Goal: Obtain resource: Download file/media

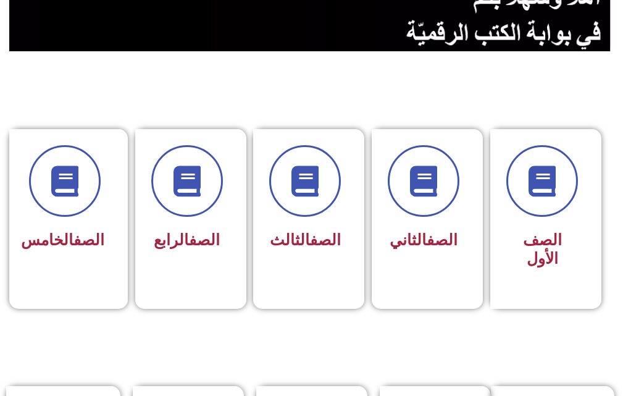
scroll to position [432, 0]
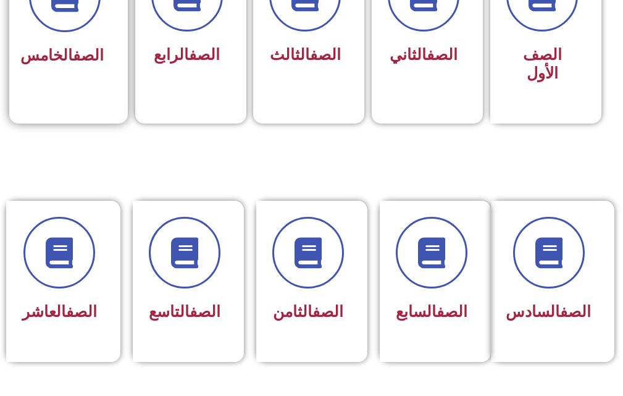
click at [73, 49] on link "الصف" at bounding box center [88, 55] width 31 height 18
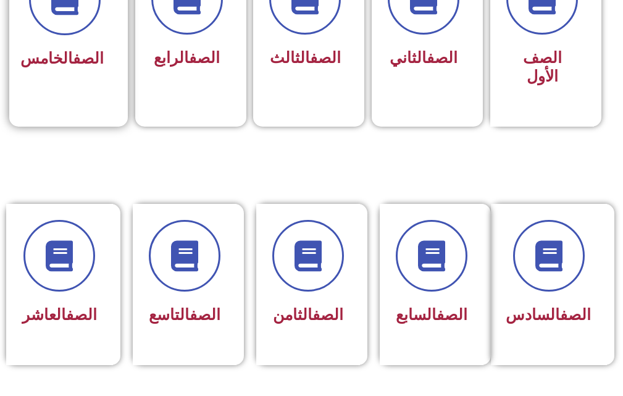
click at [47, 60] on h3 "الصف الخامس" at bounding box center [65, 58] width 78 height 19
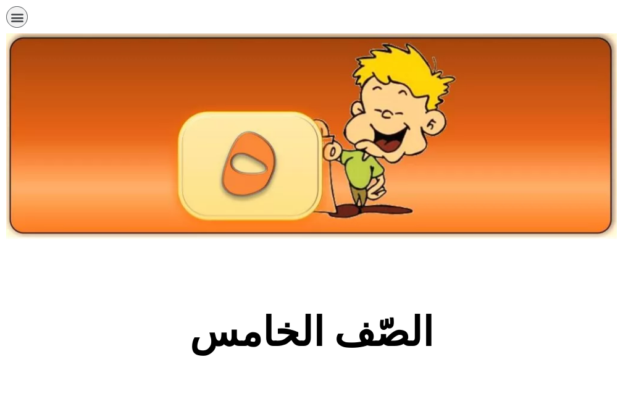
scroll to position [309, 0]
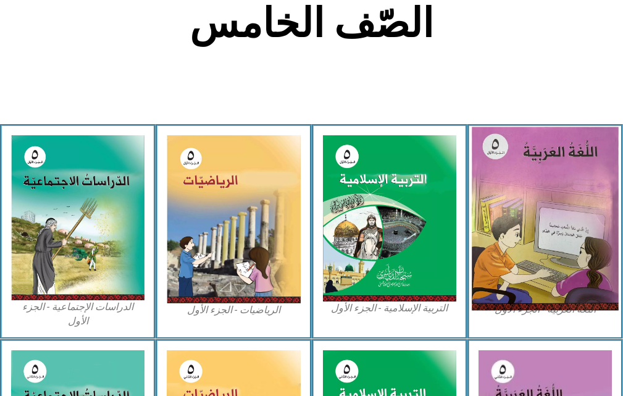
click at [561, 209] on img at bounding box center [545, 218] width 147 height 183
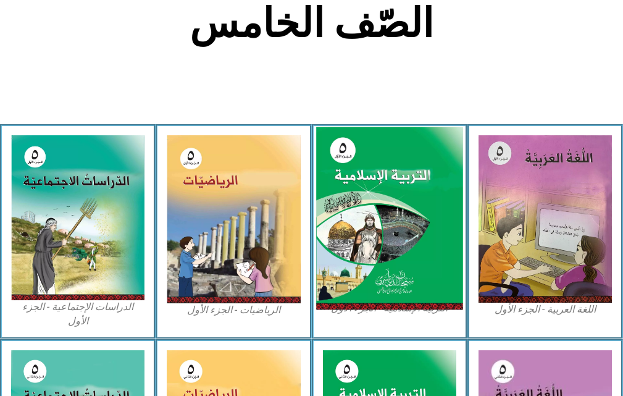
click at [379, 202] on img at bounding box center [389, 218] width 147 height 183
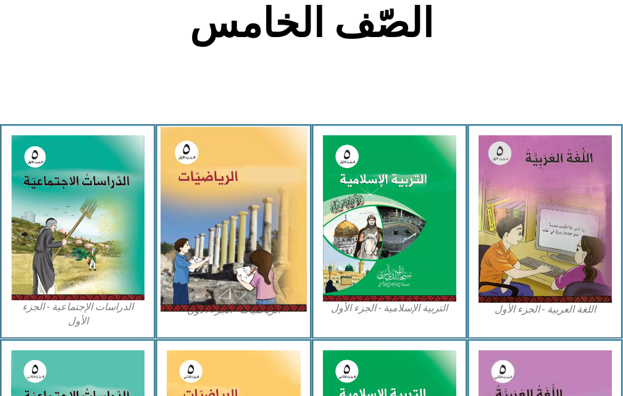
click at [221, 202] on img at bounding box center [233, 219] width 147 height 185
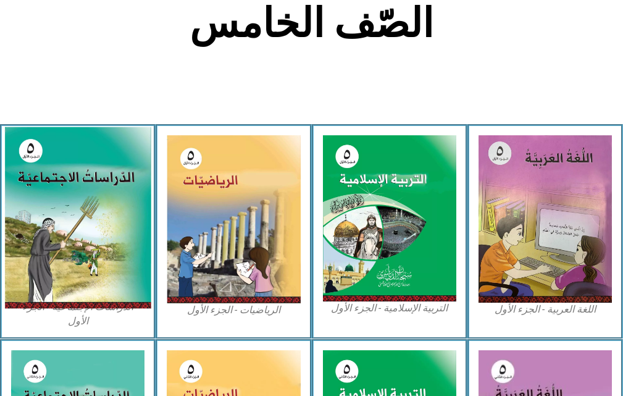
click at [62, 199] on img at bounding box center [77, 218] width 147 height 182
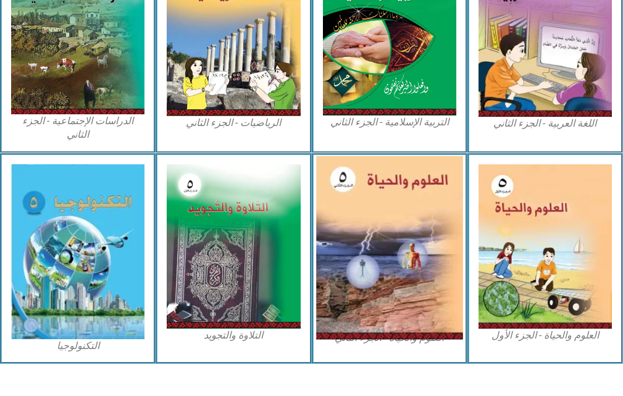
scroll to position [719, 0]
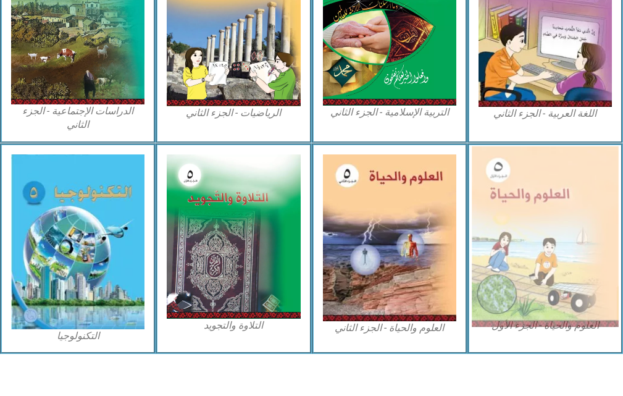
click at [553, 195] on img at bounding box center [545, 236] width 147 height 180
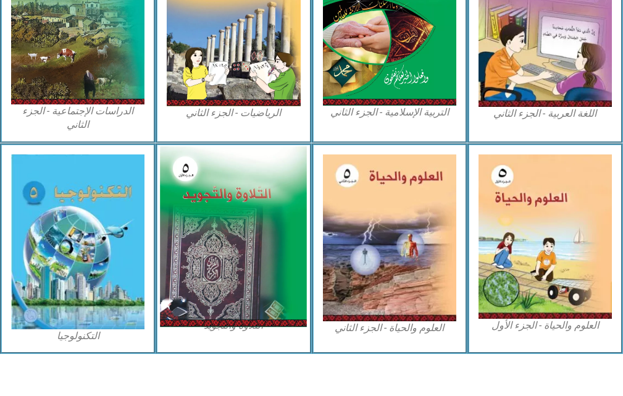
click at [216, 212] on img at bounding box center [233, 236] width 147 height 181
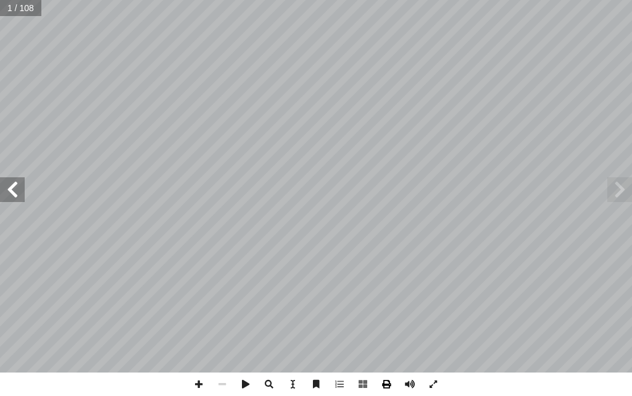
click at [391, 385] on span at bounding box center [386, 383] width 23 height 23
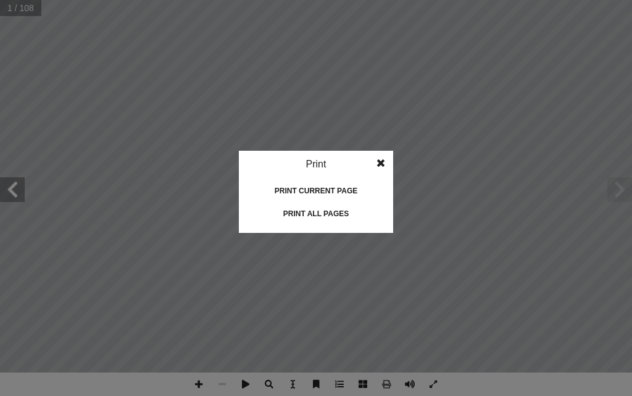
click at [318, 214] on div "Print all pages" at bounding box center [315, 214] width 123 height 20
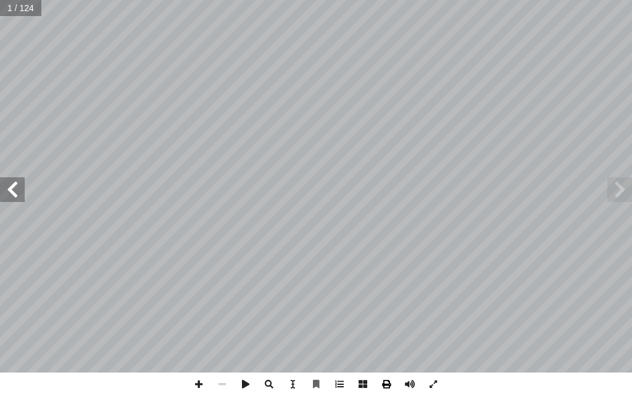
click at [385, 383] on span at bounding box center [386, 383] width 23 height 23
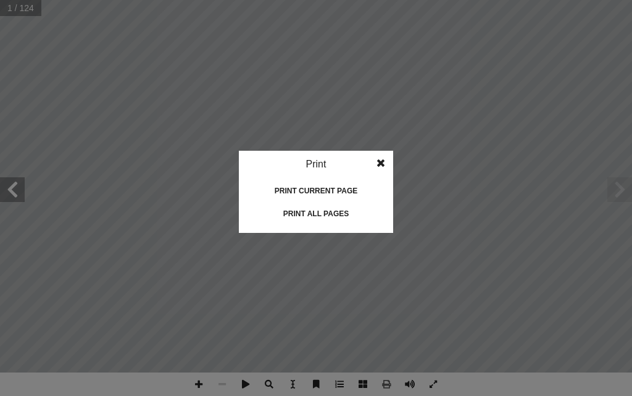
click at [335, 216] on div "Print all pages" at bounding box center [315, 214] width 123 height 20
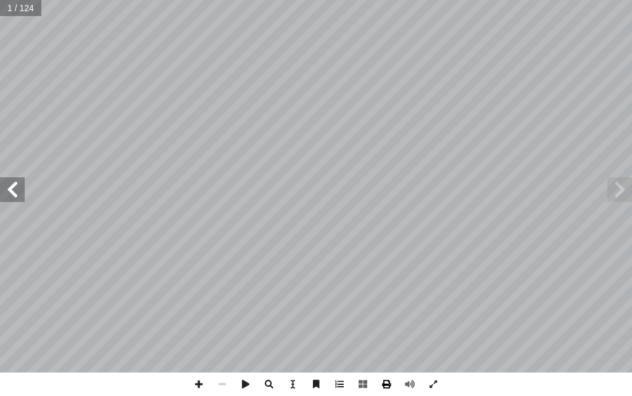
click at [391, 392] on span at bounding box center [386, 383] width 23 height 23
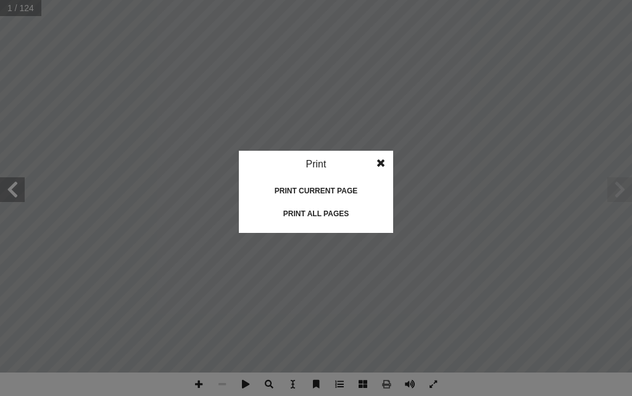
click at [327, 206] on div "Print all pages" at bounding box center [315, 214] width 123 height 20
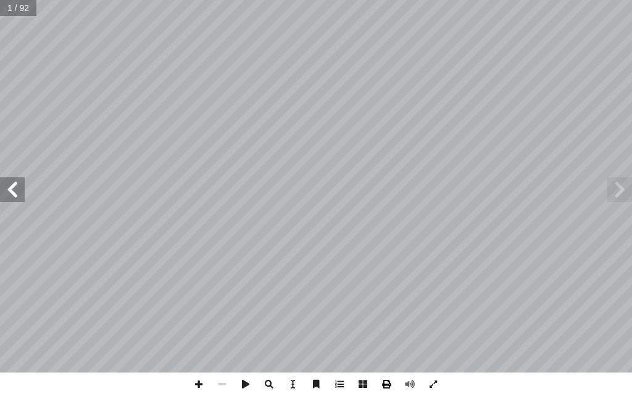
click at [387, 383] on span at bounding box center [386, 383] width 23 height 23
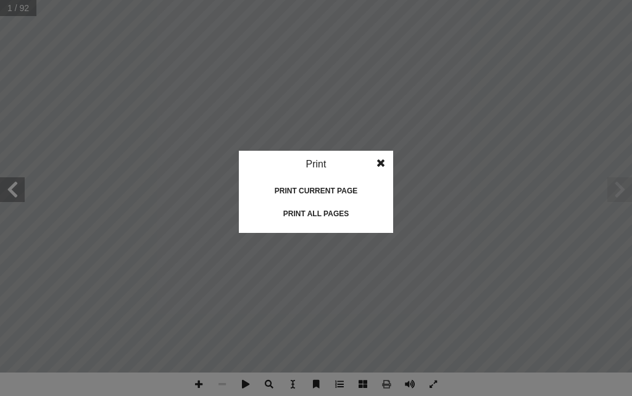
click at [325, 209] on div "Print all pages" at bounding box center [315, 214] width 123 height 20
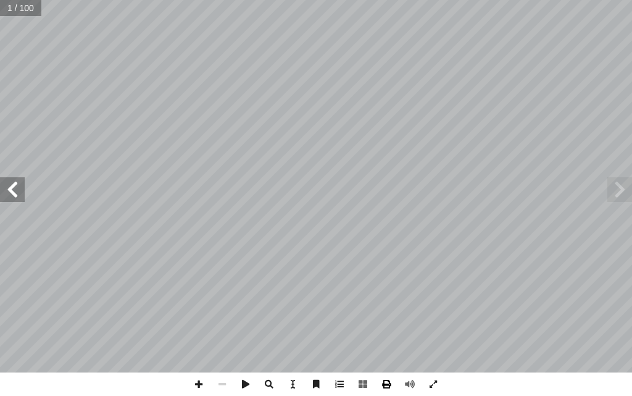
click at [387, 385] on span at bounding box center [386, 383] width 23 height 23
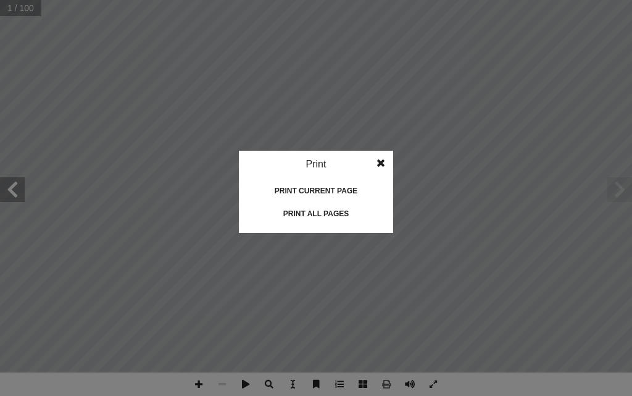
click at [321, 214] on div "Print all pages" at bounding box center [315, 214] width 123 height 20
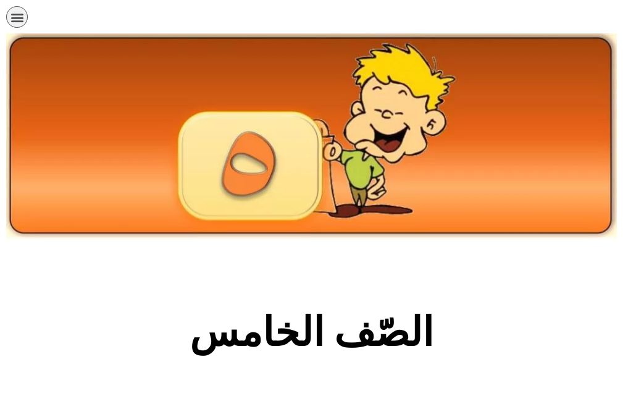
scroll to position [719, 0]
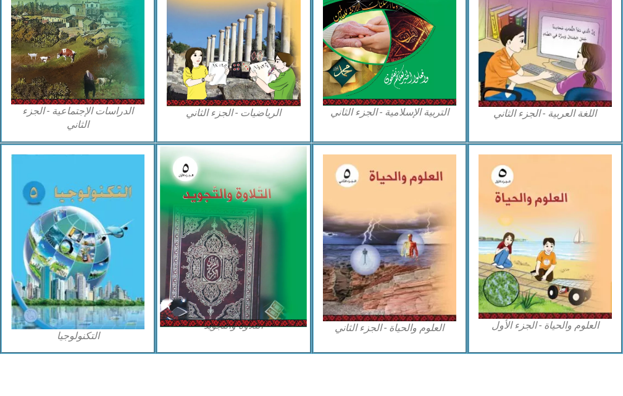
drag, startPoint x: 255, startPoint y: 195, endPoint x: 269, endPoint y: 148, distance: 48.4
click at [269, 148] on img at bounding box center [233, 236] width 147 height 181
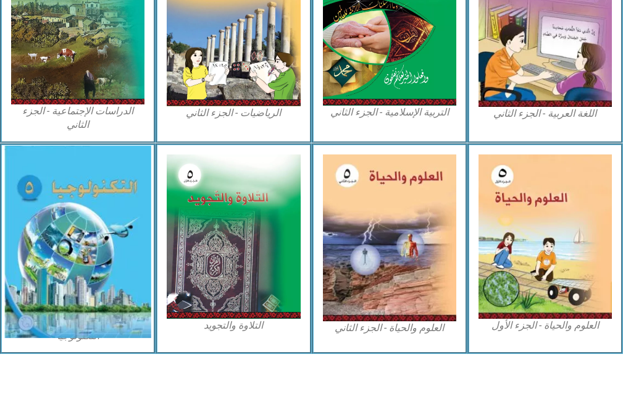
click at [72, 199] on img at bounding box center [77, 242] width 147 height 193
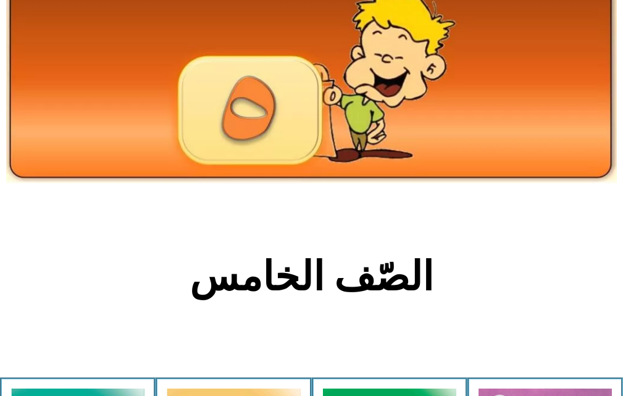
scroll to position [0, 0]
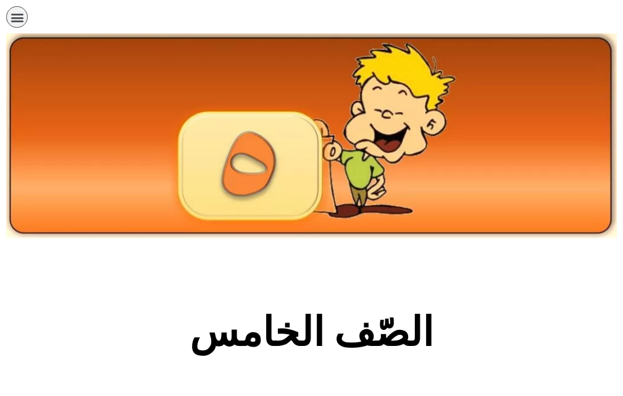
click at [15, 17] on icon "כפתור פתיחת תפריט" at bounding box center [17, 17] width 14 height 14
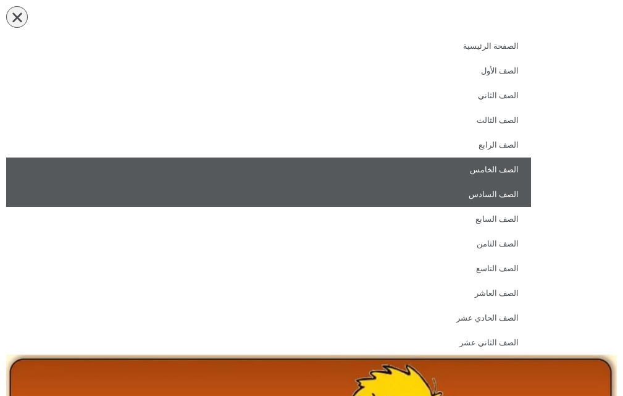
click at [513, 190] on link "الصف السادس" at bounding box center [268, 194] width 525 height 25
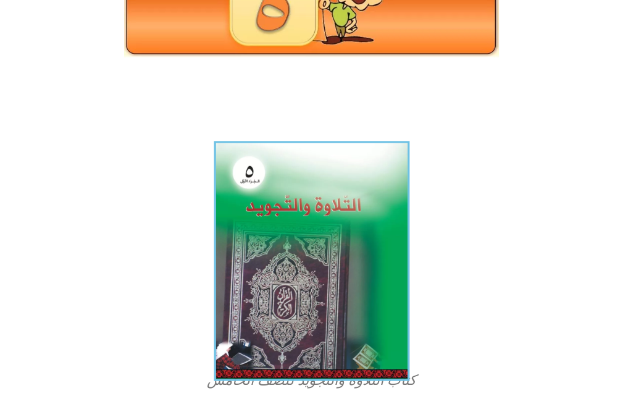
scroll to position [309, 0]
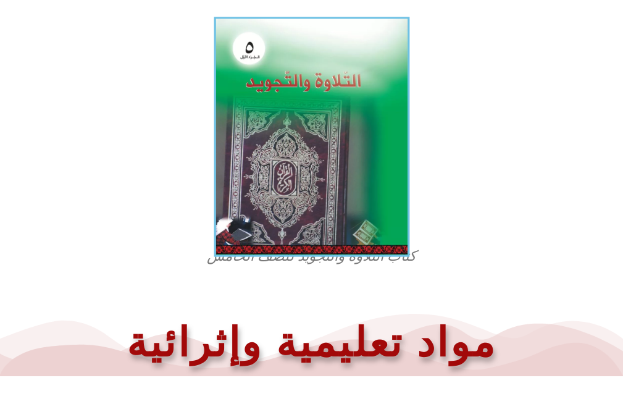
click at [307, 132] on img at bounding box center [312, 137] width 196 height 240
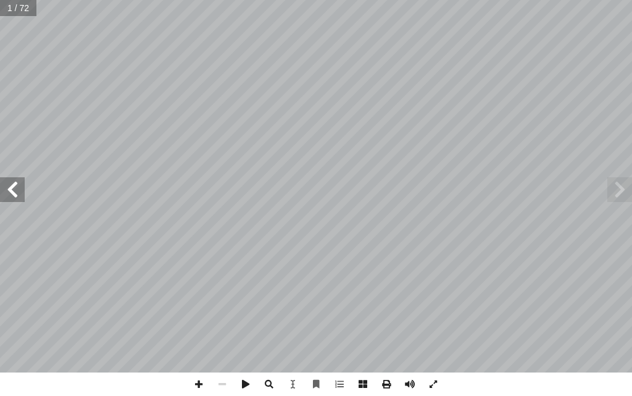
click at [393, 389] on span at bounding box center [386, 383] width 23 height 23
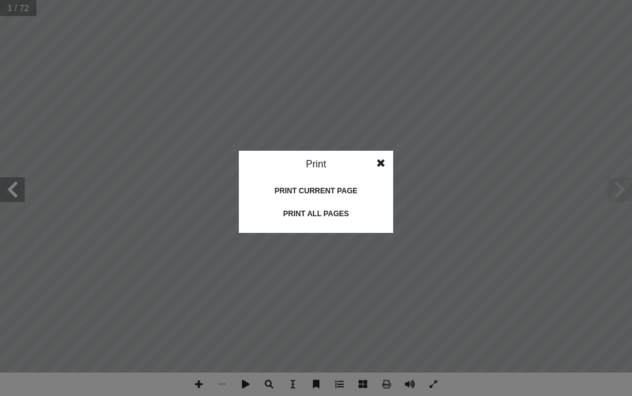
click at [317, 207] on div "Print all pages" at bounding box center [315, 214] width 123 height 20
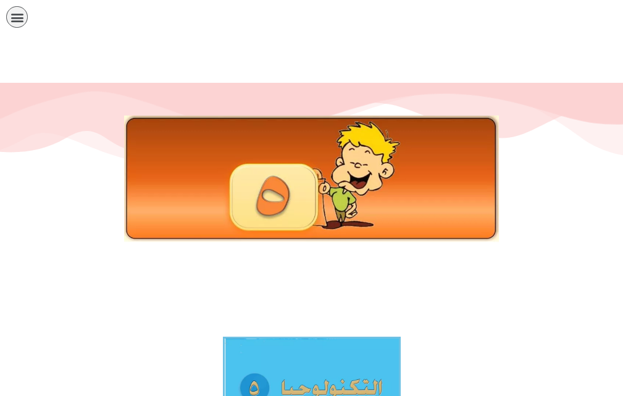
scroll to position [309, 0]
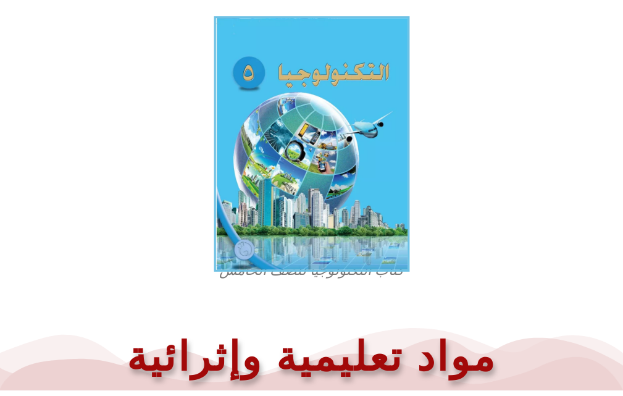
click at [331, 158] on img at bounding box center [312, 144] width 196 height 256
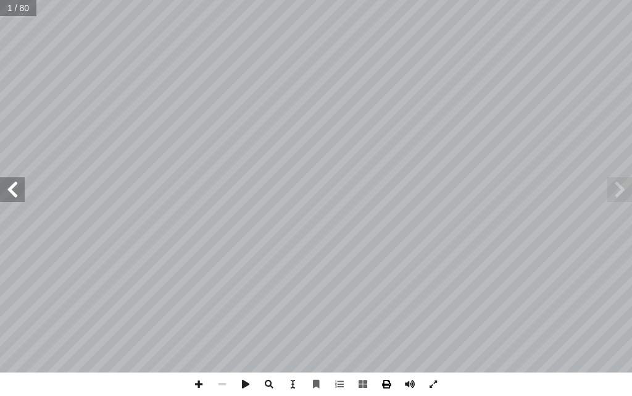
click at [389, 390] on span at bounding box center [386, 383] width 23 height 23
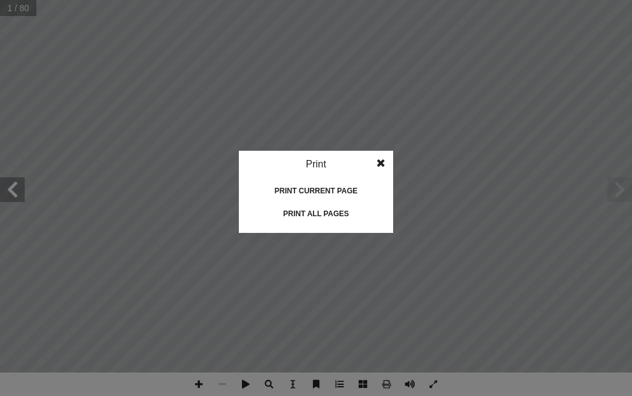
click at [332, 203] on idv "Print Print current page Print left page Print right page Print all pages" at bounding box center [316, 192] width 154 height 82
click at [330, 211] on div "Print all pages" at bounding box center [315, 214] width 123 height 20
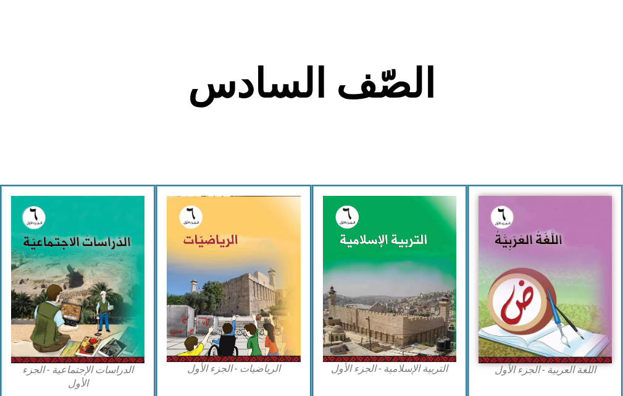
scroll to position [309, 0]
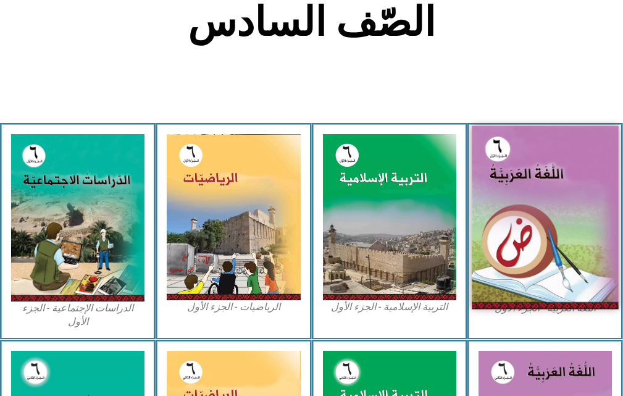
click at [564, 179] on img at bounding box center [545, 217] width 147 height 183
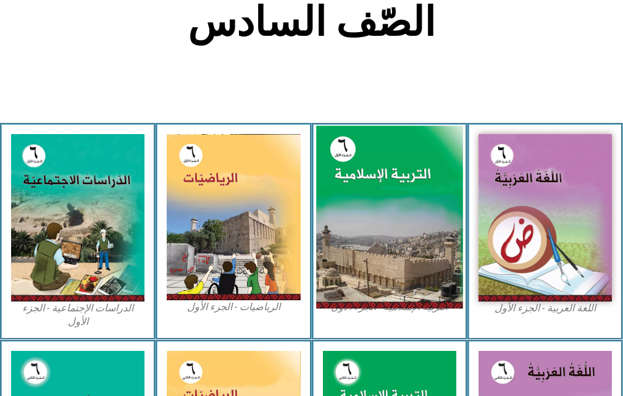
click at [356, 228] on img at bounding box center [389, 217] width 147 height 183
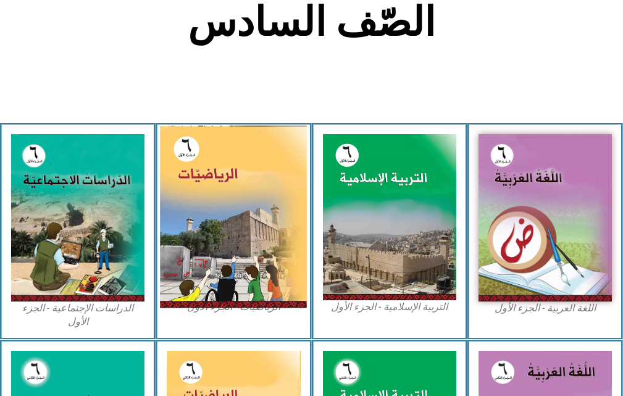
click at [222, 219] on img at bounding box center [233, 217] width 147 height 182
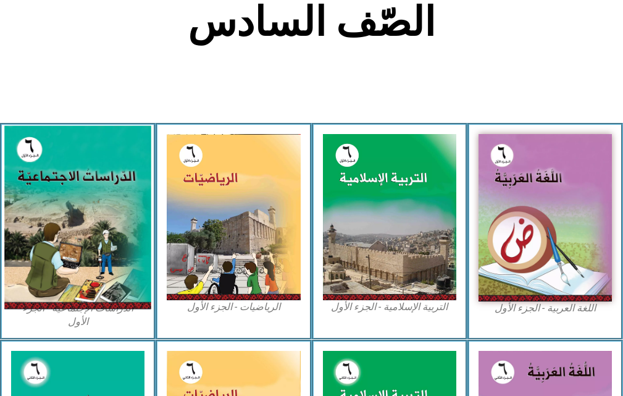
click at [26, 203] on img at bounding box center [77, 217] width 147 height 183
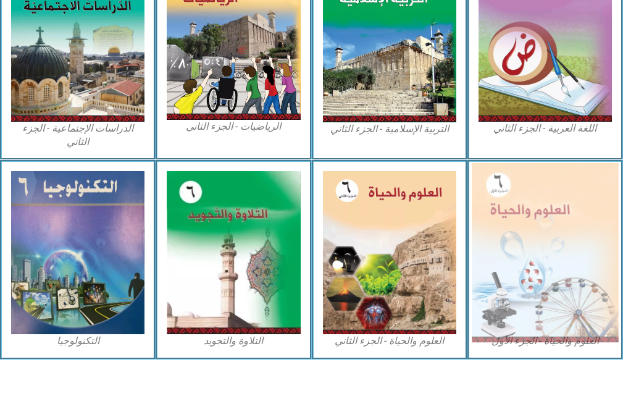
scroll to position [707, 0]
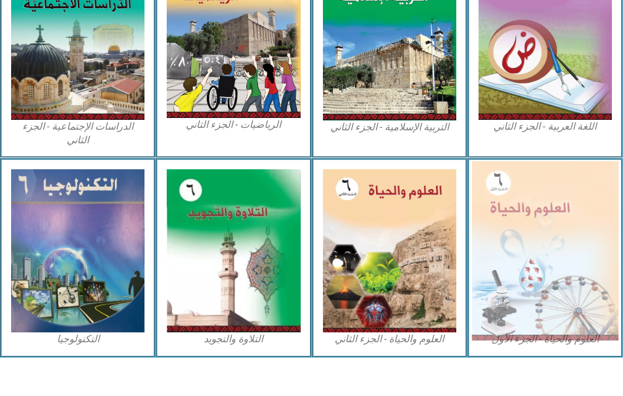
click at [552, 199] on img at bounding box center [545, 250] width 147 height 179
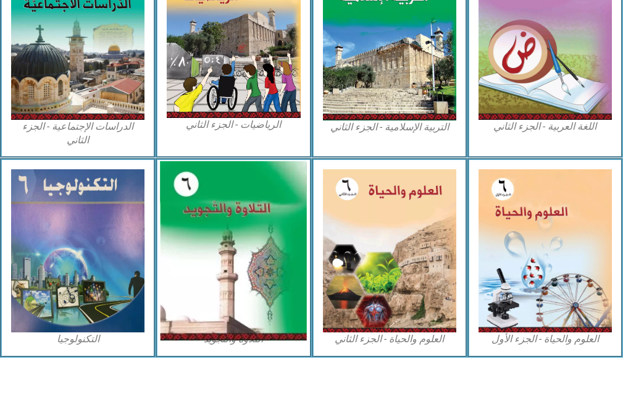
click at [198, 212] on img at bounding box center [233, 250] width 147 height 179
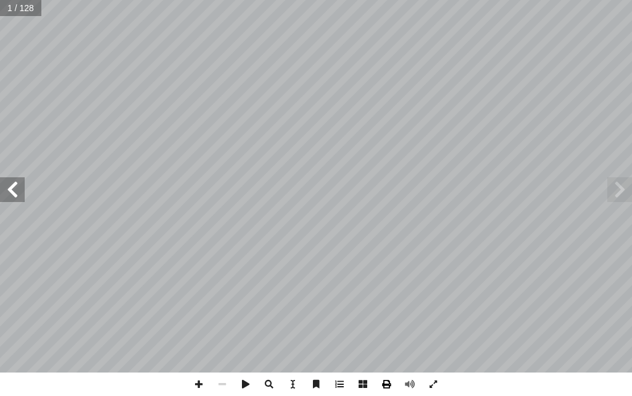
click at [384, 380] on span at bounding box center [386, 383] width 23 height 23
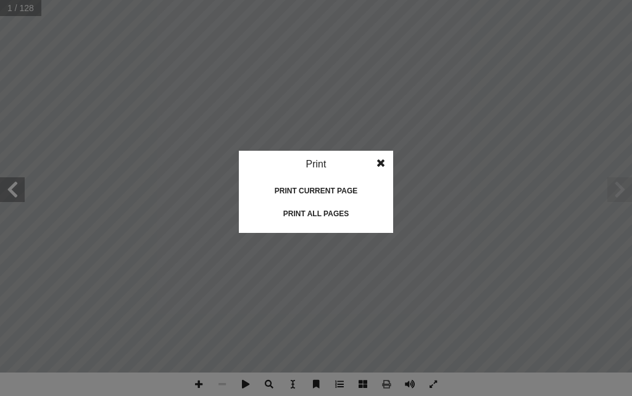
click at [317, 217] on div "Print all pages" at bounding box center [315, 214] width 123 height 20
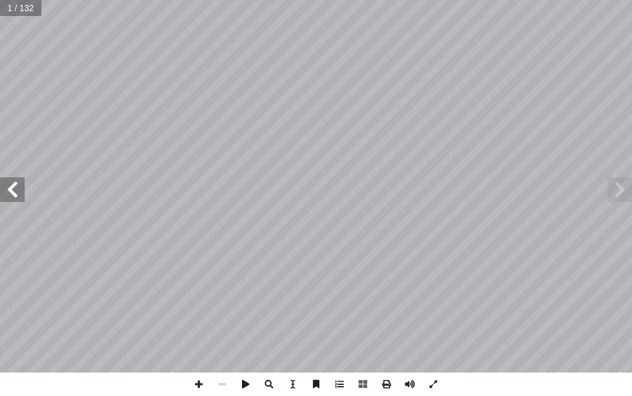
click at [388, 388] on span at bounding box center [386, 383] width 23 height 23
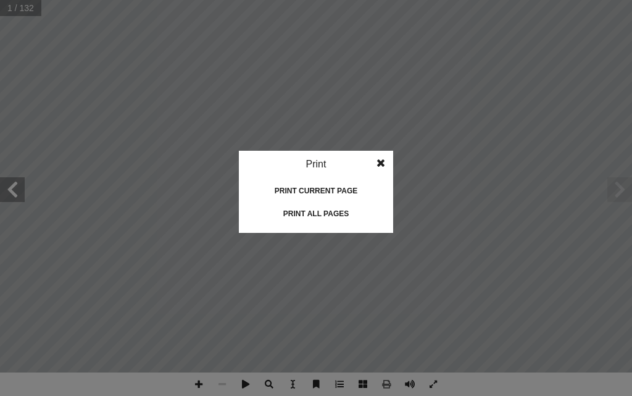
click at [323, 216] on div "Print all pages" at bounding box center [315, 214] width 123 height 20
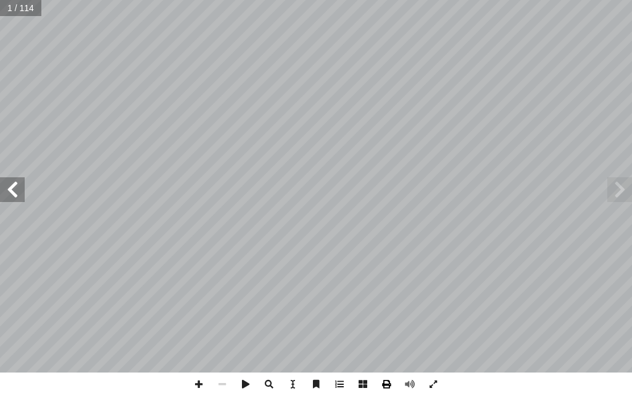
click at [387, 389] on span at bounding box center [386, 383] width 23 height 23
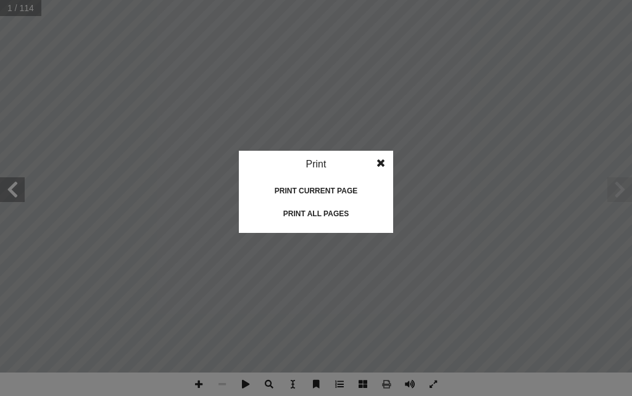
click at [317, 222] on div "Print all pages" at bounding box center [315, 214] width 123 height 20
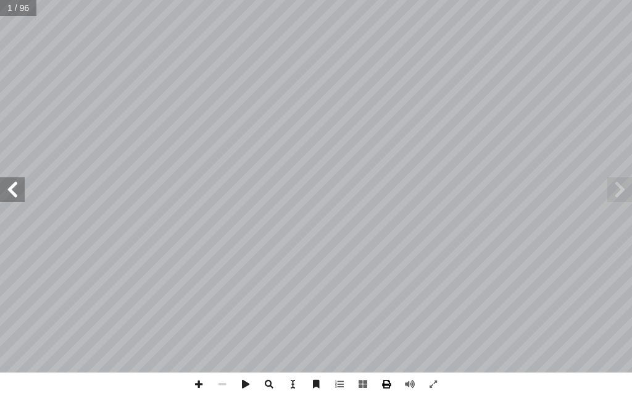
click at [388, 384] on span at bounding box center [386, 383] width 23 height 23
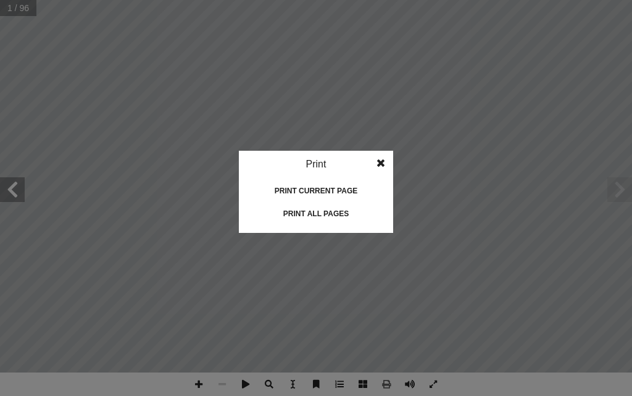
click at [310, 212] on div "Print all pages" at bounding box center [315, 214] width 123 height 20
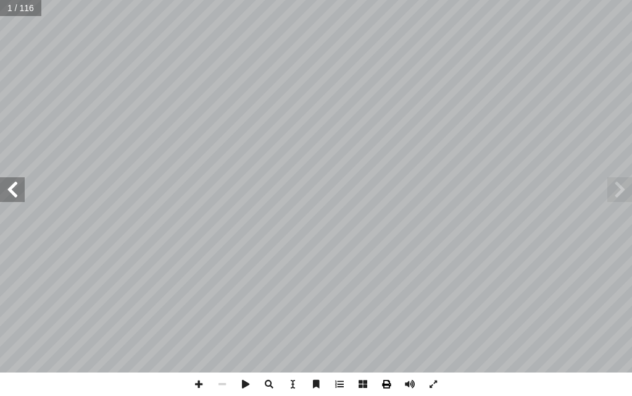
click at [388, 390] on span at bounding box center [386, 383] width 23 height 23
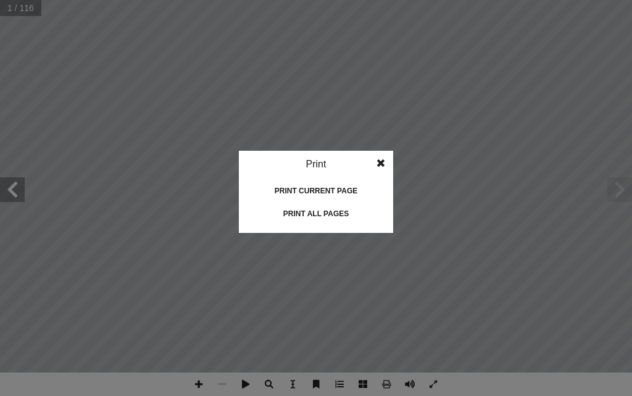
click at [329, 212] on div "Print all pages" at bounding box center [315, 214] width 123 height 20
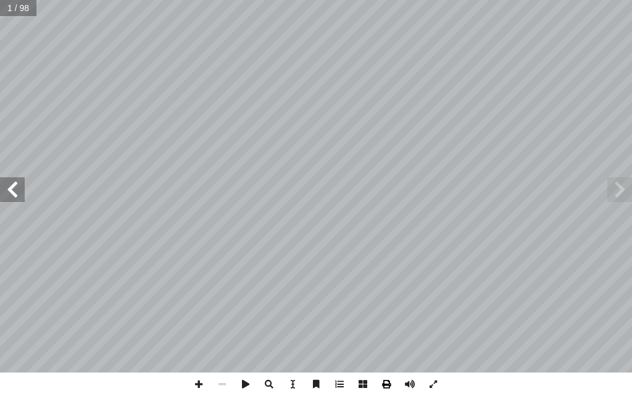
click at [389, 391] on span at bounding box center [386, 383] width 23 height 23
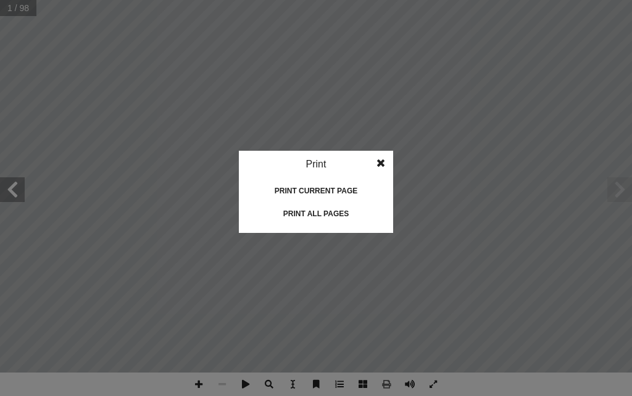
click at [304, 209] on div "Print all pages" at bounding box center [315, 214] width 123 height 20
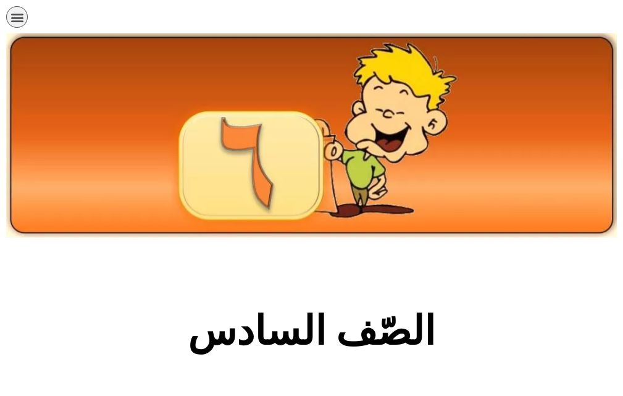
scroll to position [707, 0]
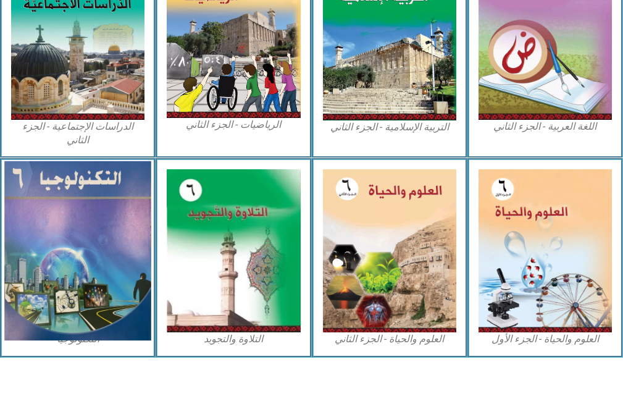
click at [104, 204] on img at bounding box center [77, 250] width 147 height 179
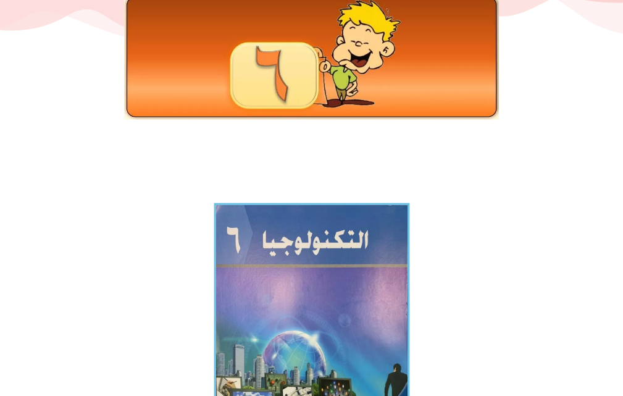
scroll to position [247, 0]
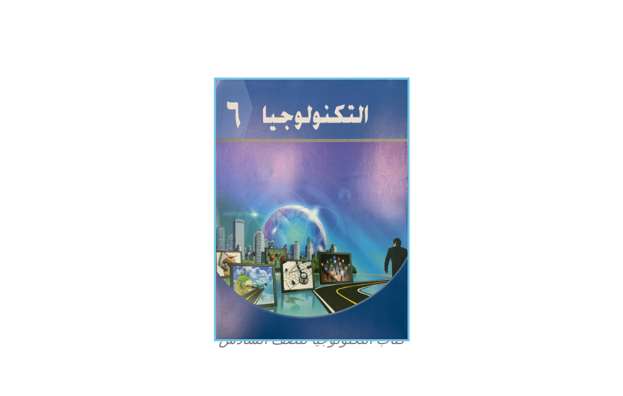
click at [323, 198] on img at bounding box center [312, 210] width 196 height 264
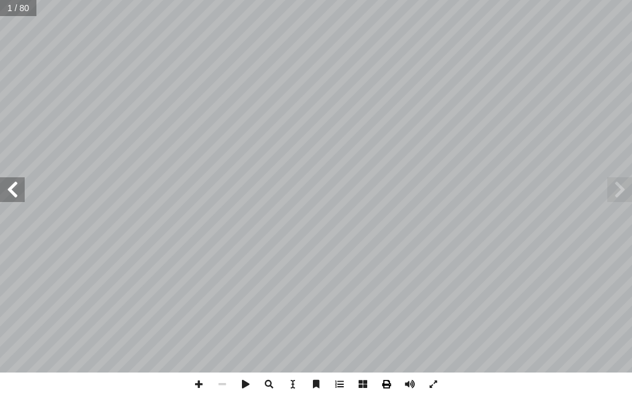
click at [385, 382] on span at bounding box center [386, 383] width 23 height 23
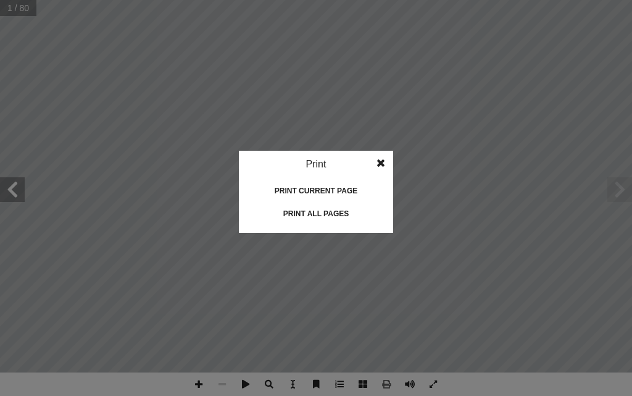
click at [324, 209] on div "Print all pages" at bounding box center [315, 214] width 123 height 20
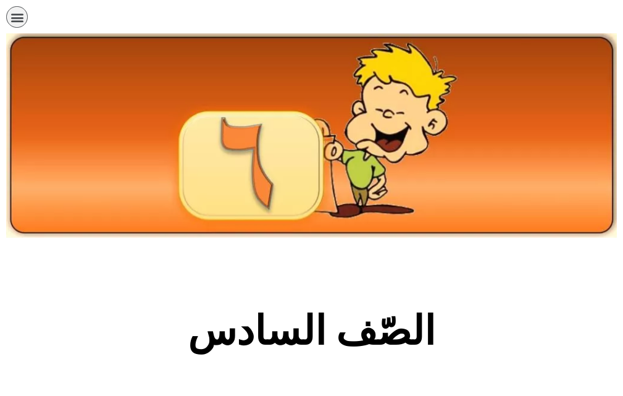
scroll to position [707, 0]
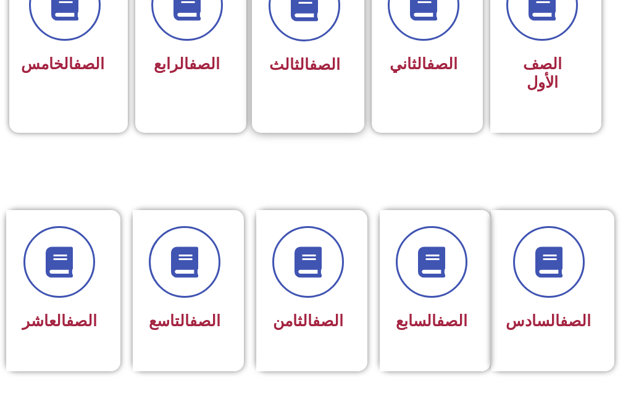
scroll to position [494, 0]
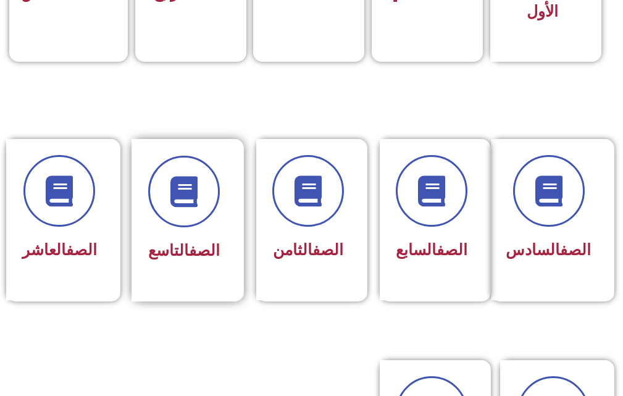
click at [183, 239] on div "الصف التاسع" at bounding box center [184, 251] width 72 height 30
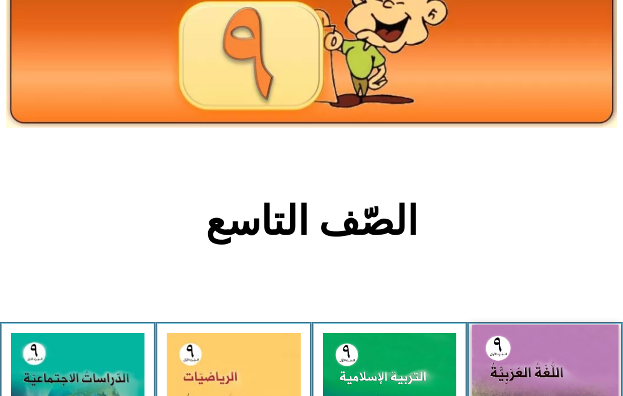
scroll to position [309, 0]
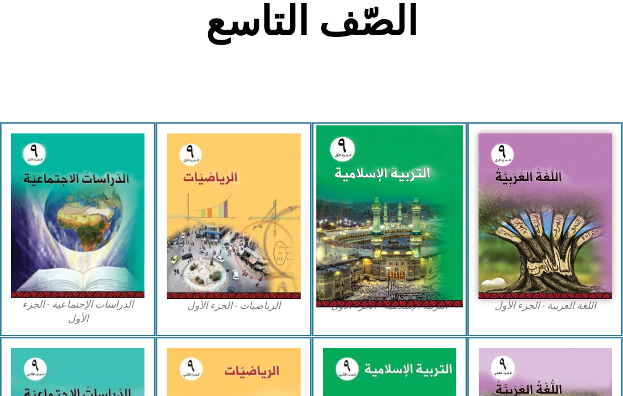
click at [388, 196] on img at bounding box center [389, 216] width 147 height 182
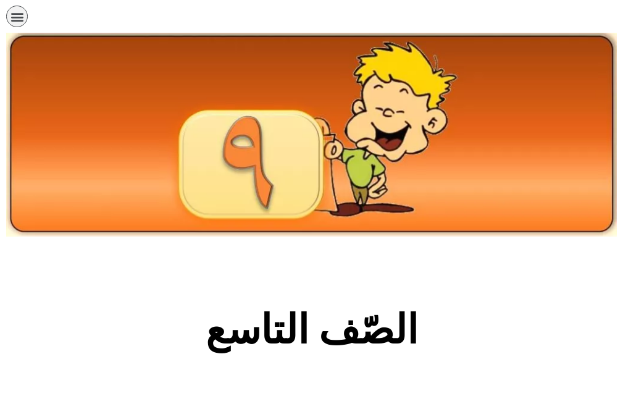
scroll to position [0, 0]
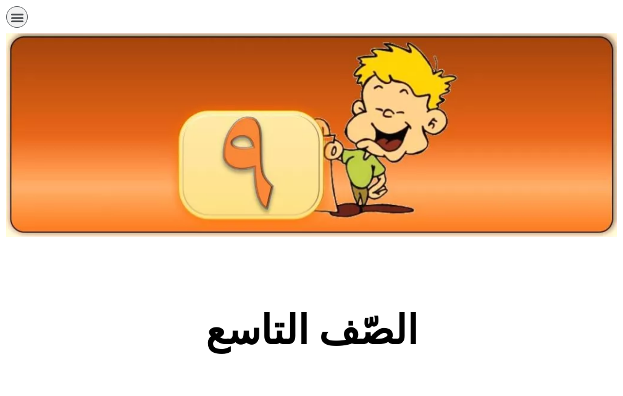
click at [14, 15] on icon "כפתור פתיחת תפריט" at bounding box center [17, 17] width 14 height 14
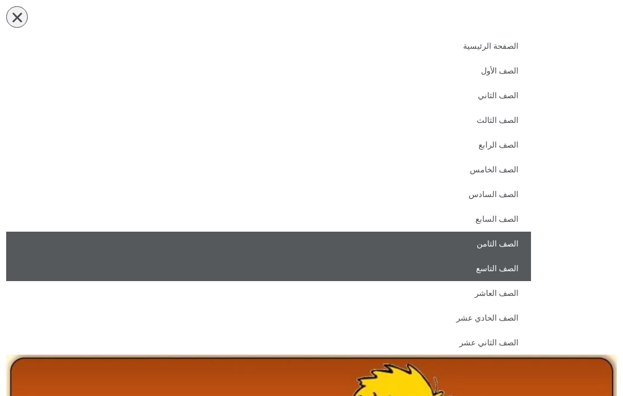
click at [483, 244] on link "الصف الثامن" at bounding box center [268, 244] width 525 height 25
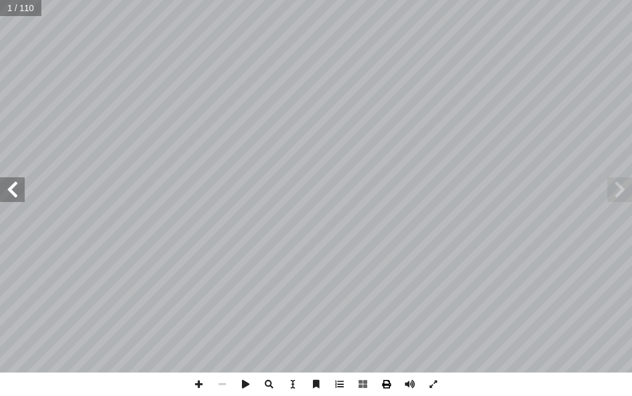
click at [385, 389] on span at bounding box center [386, 383] width 23 height 23
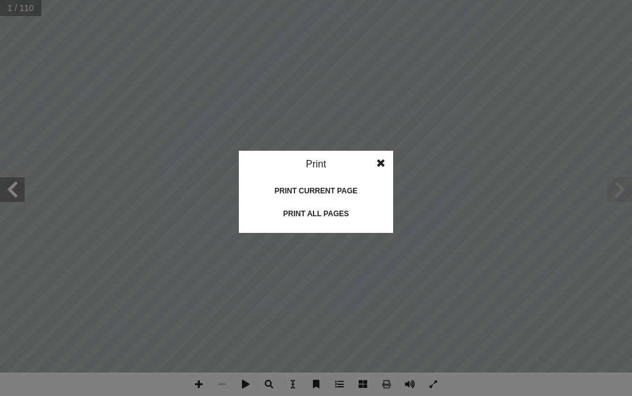
click at [338, 214] on div "Print all pages" at bounding box center [315, 214] width 123 height 20
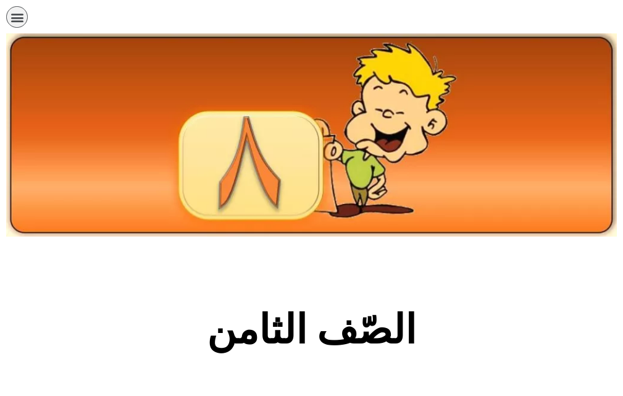
click at [17, 17] on icon "כפתור פתיחת תפריט" at bounding box center [17, 17] width 14 height 14
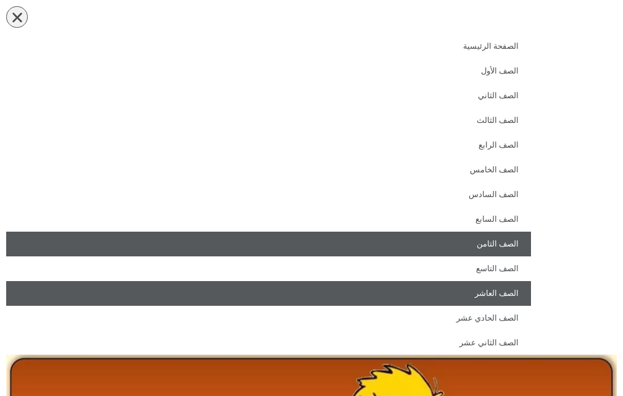
click at [495, 291] on link "الصف العاشر" at bounding box center [268, 293] width 525 height 25
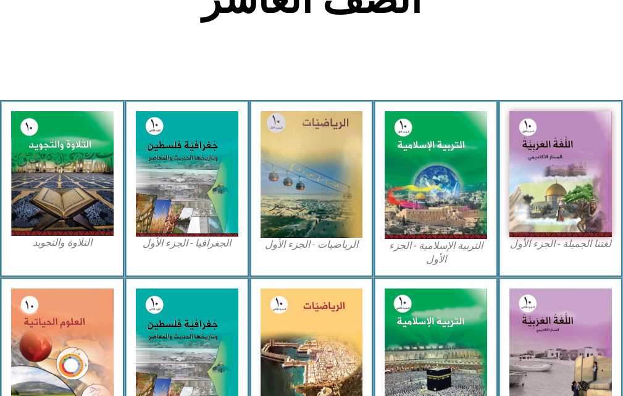
scroll to position [432, 0]
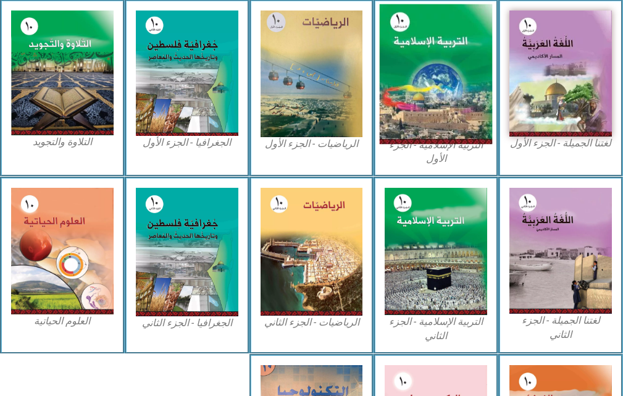
click at [424, 88] on img at bounding box center [436, 74] width 112 height 140
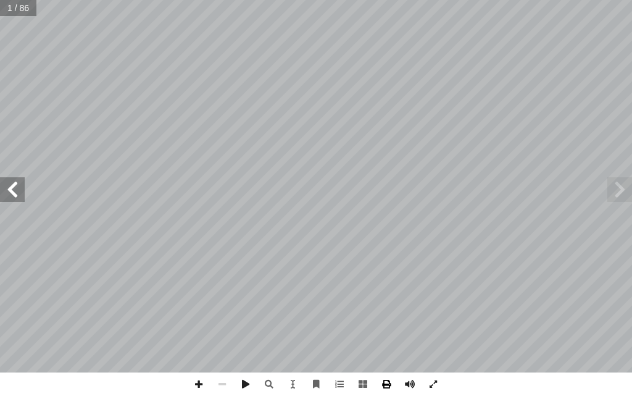
click at [391, 387] on span at bounding box center [386, 383] width 23 height 23
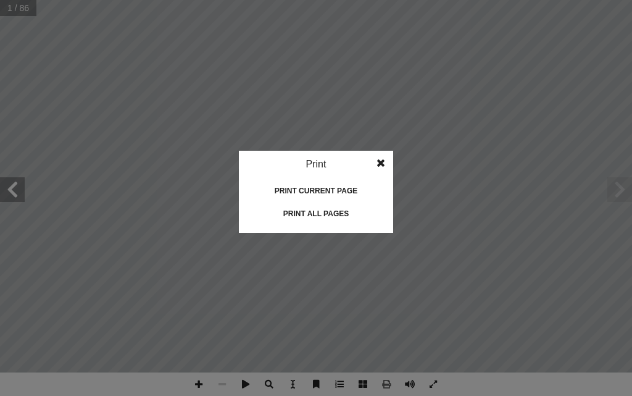
click at [331, 207] on div "Print all pages" at bounding box center [315, 214] width 123 height 20
